Goal: Complete application form

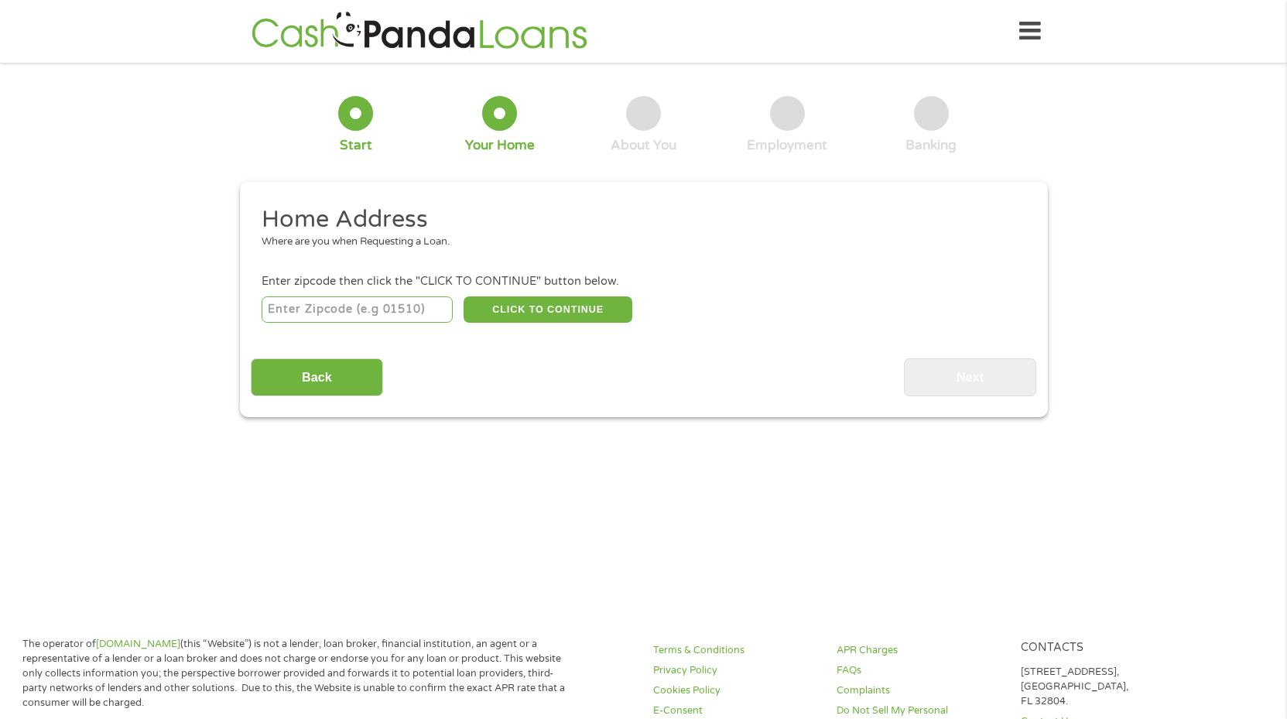
click at [409, 311] on input "number" at bounding box center [357, 309] width 191 height 26
type input "80228"
click at [527, 306] on button "CLICK TO CONTINUE" at bounding box center [548, 309] width 169 height 26
type input "80228"
type input "[GEOGRAPHIC_DATA]"
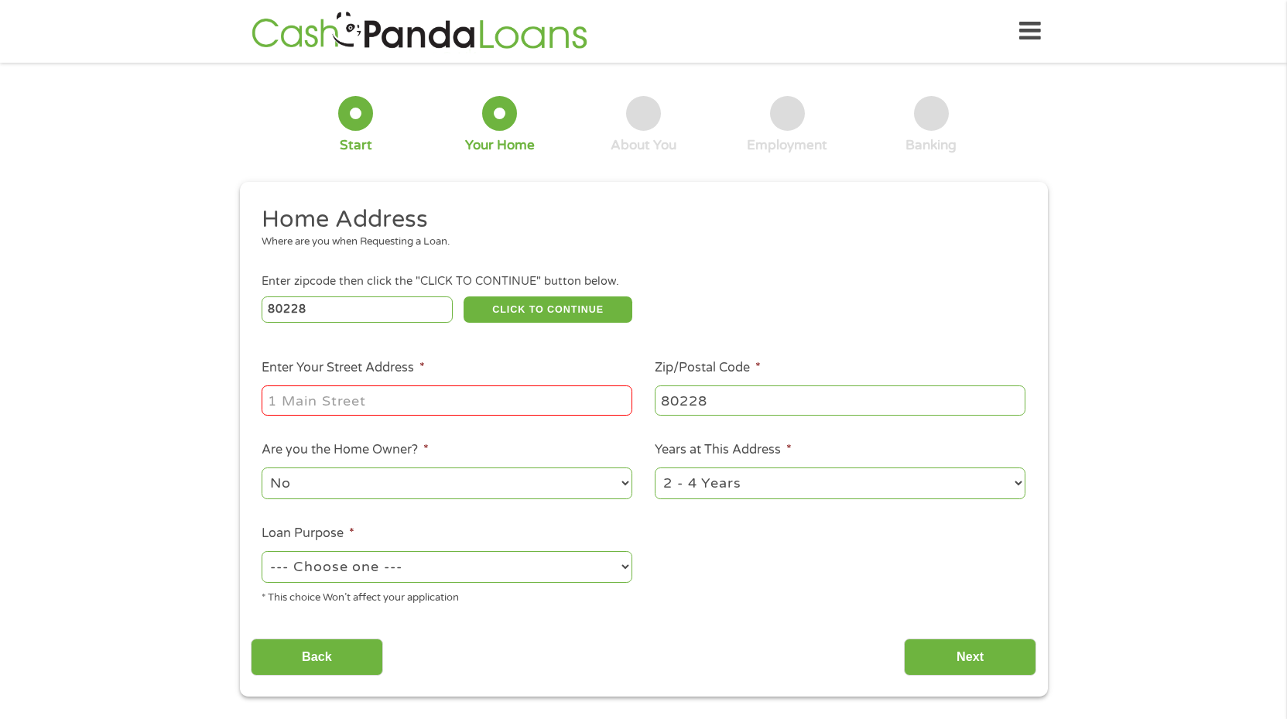
click at [429, 393] on input "Enter Your Street Address *" at bounding box center [447, 399] width 371 height 29
type input "[STREET_ADDRESS]"
